Goal: Task Accomplishment & Management: Manage account settings

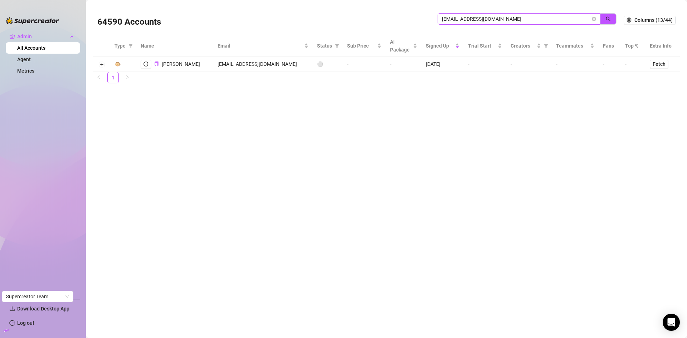
click at [506, 16] on input "[EMAIL_ADDRESS][DOMAIN_NAME]" at bounding box center [516, 19] width 149 height 8
drag, startPoint x: 505, startPoint y: 14, endPoint x: 466, endPoint y: 18, distance: 39.2
click at [465, 18] on span "[EMAIL_ADDRESS][DOMAIN_NAME]" at bounding box center [519, 18] width 163 height 11
click at [509, 18] on input "[EMAIL_ADDRESS][DOMAIN_NAME]" at bounding box center [516, 19] width 149 height 8
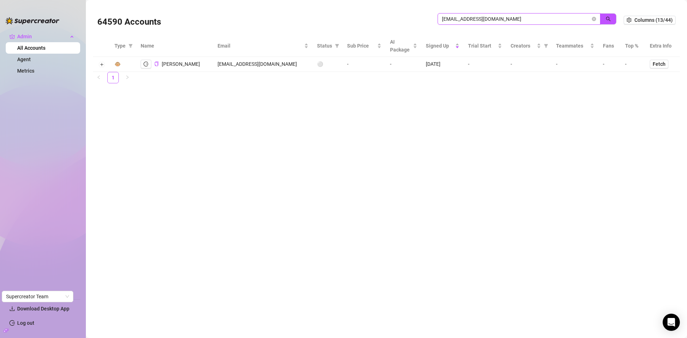
drag, startPoint x: 509, startPoint y: 18, endPoint x: 428, endPoint y: 19, distance: 81.2
click at [428, 19] on div "64590 Accounts [EMAIL_ADDRESS][DOMAIN_NAME]" at bounding box center [360, 20] width 526 height 24
paste input "[EMAIL_ADDRESS]"
click at [612, 23] on button "button" at bounding box center [608, 18] width 16 height 11
type input "[EMAIL_ADDRESS][DOMAIN_NAME]"
